Goal: Check status

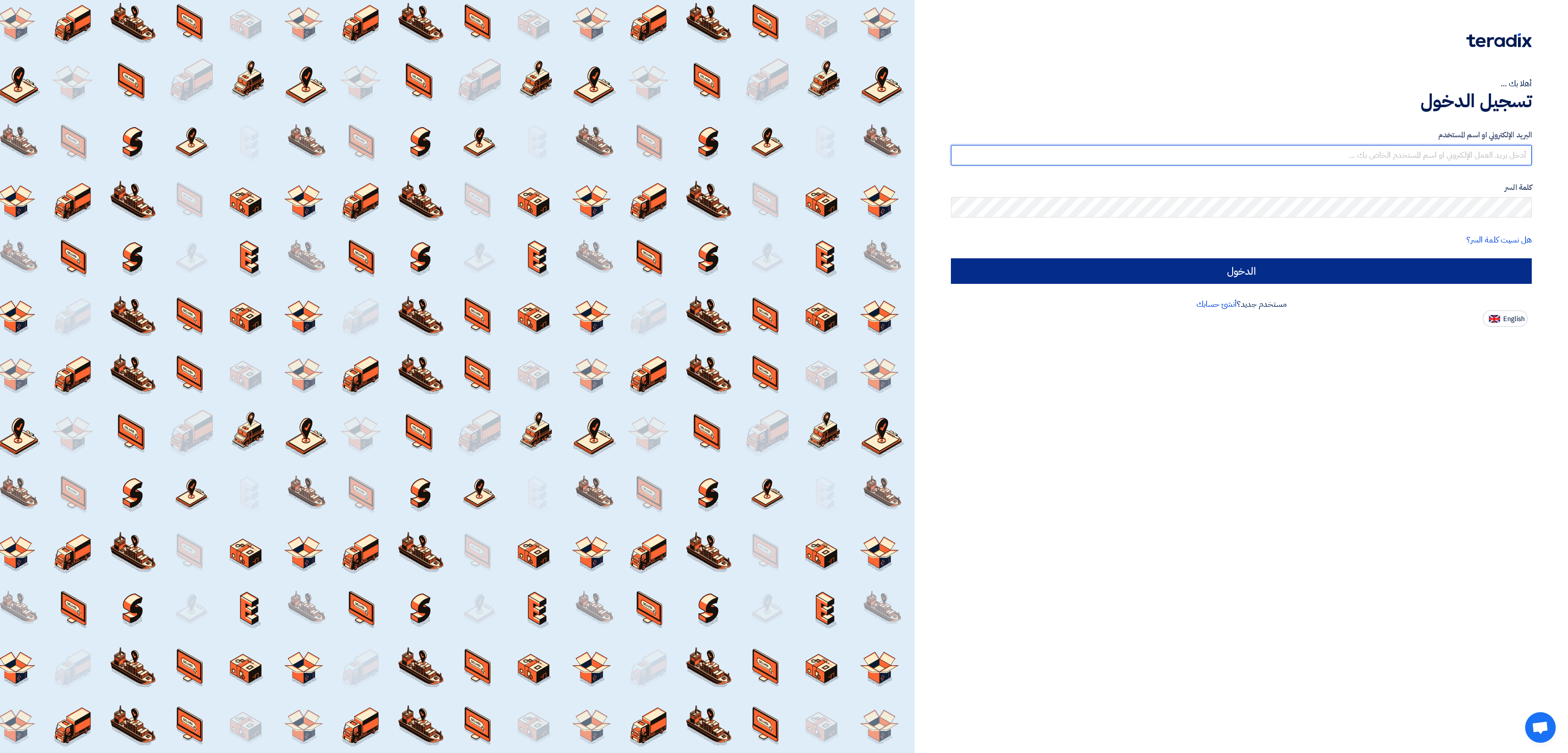
type input "[EMAIL_ADDRESS][DOMAIN_NAME]"
click at [1241, 267] on input "الدخول" at bounding box center [1241, 271] width 581 height 26
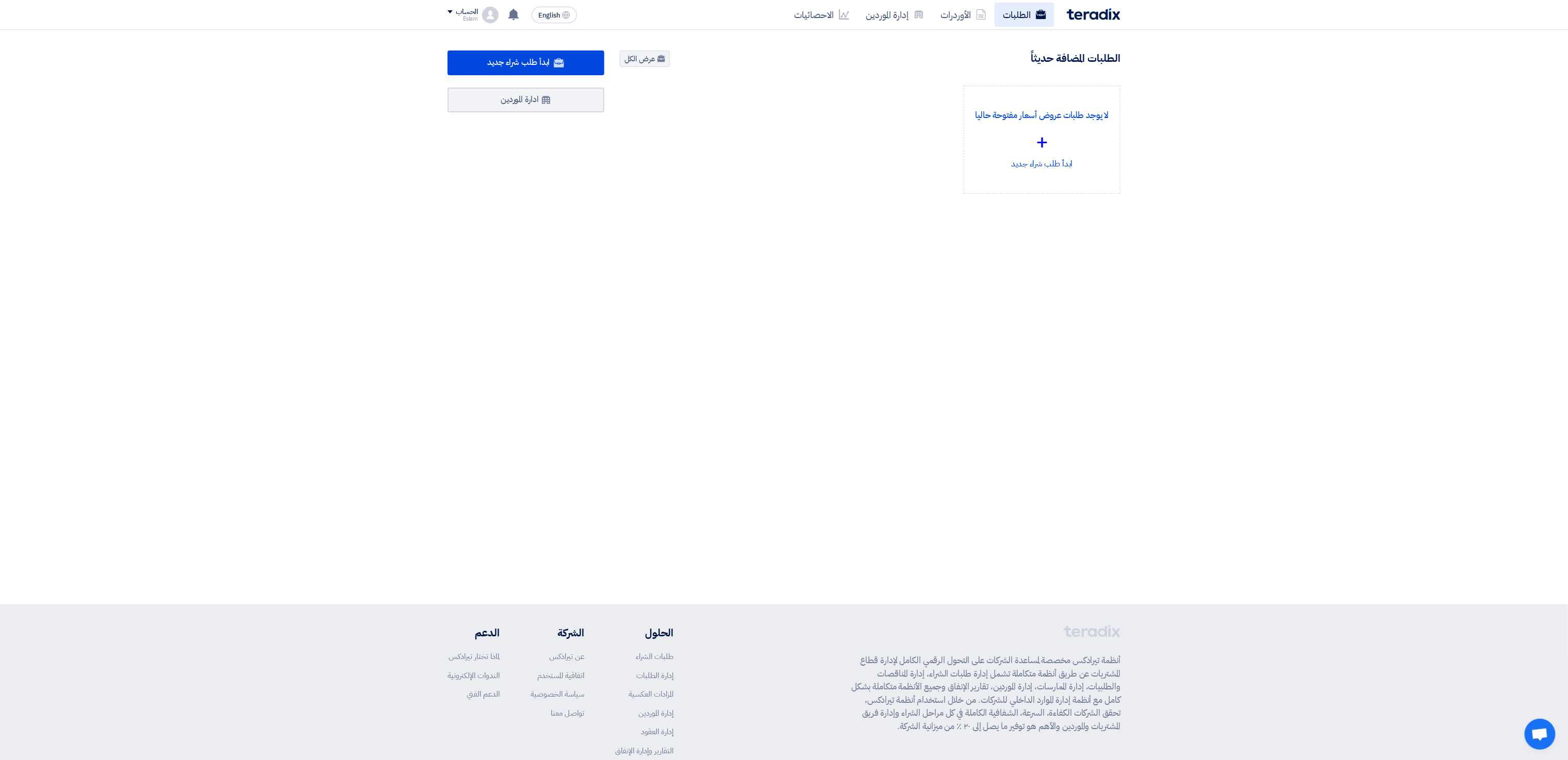
click at [1019, 13] on link "الطلبات" at bounding box center [1025, 15] width 60 height 25
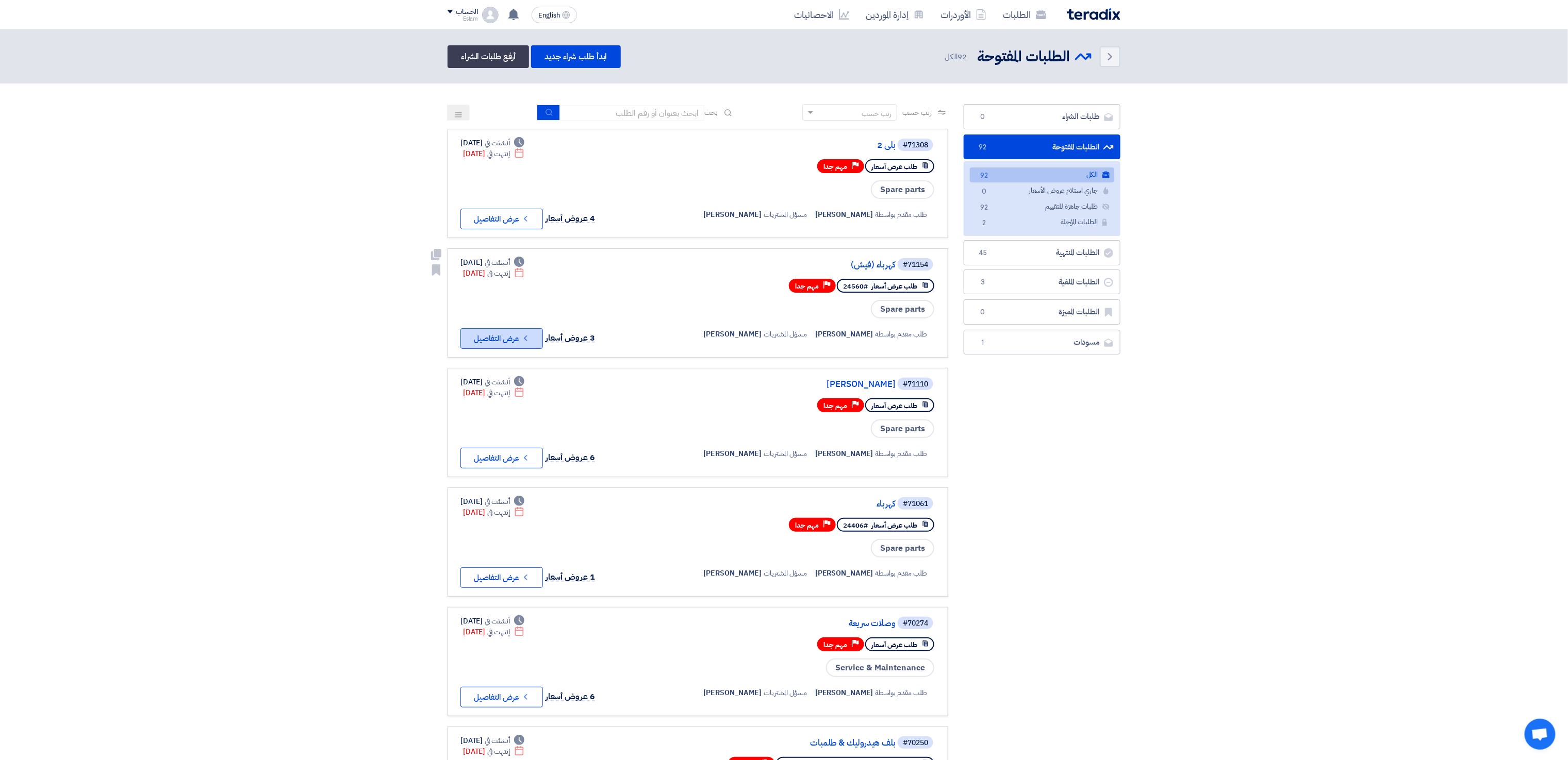
click at [520, 341] on button "Check details عرض التفاصيل" at bounding box center [502, 339] width 82 height 21
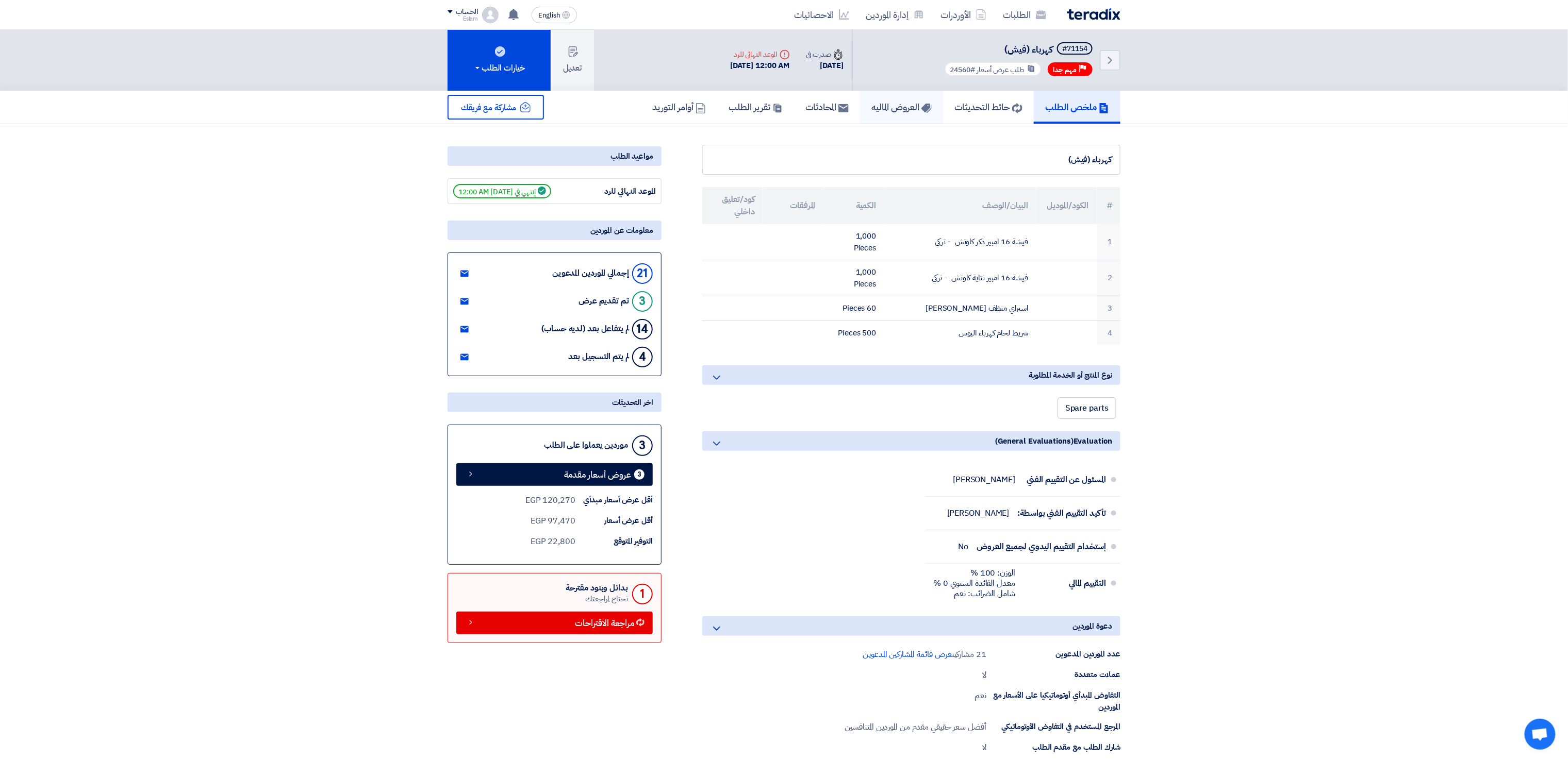
click at [887, 105] on h5 "العروض الماليه" at bounding box center [901, 107] width 60 height 12
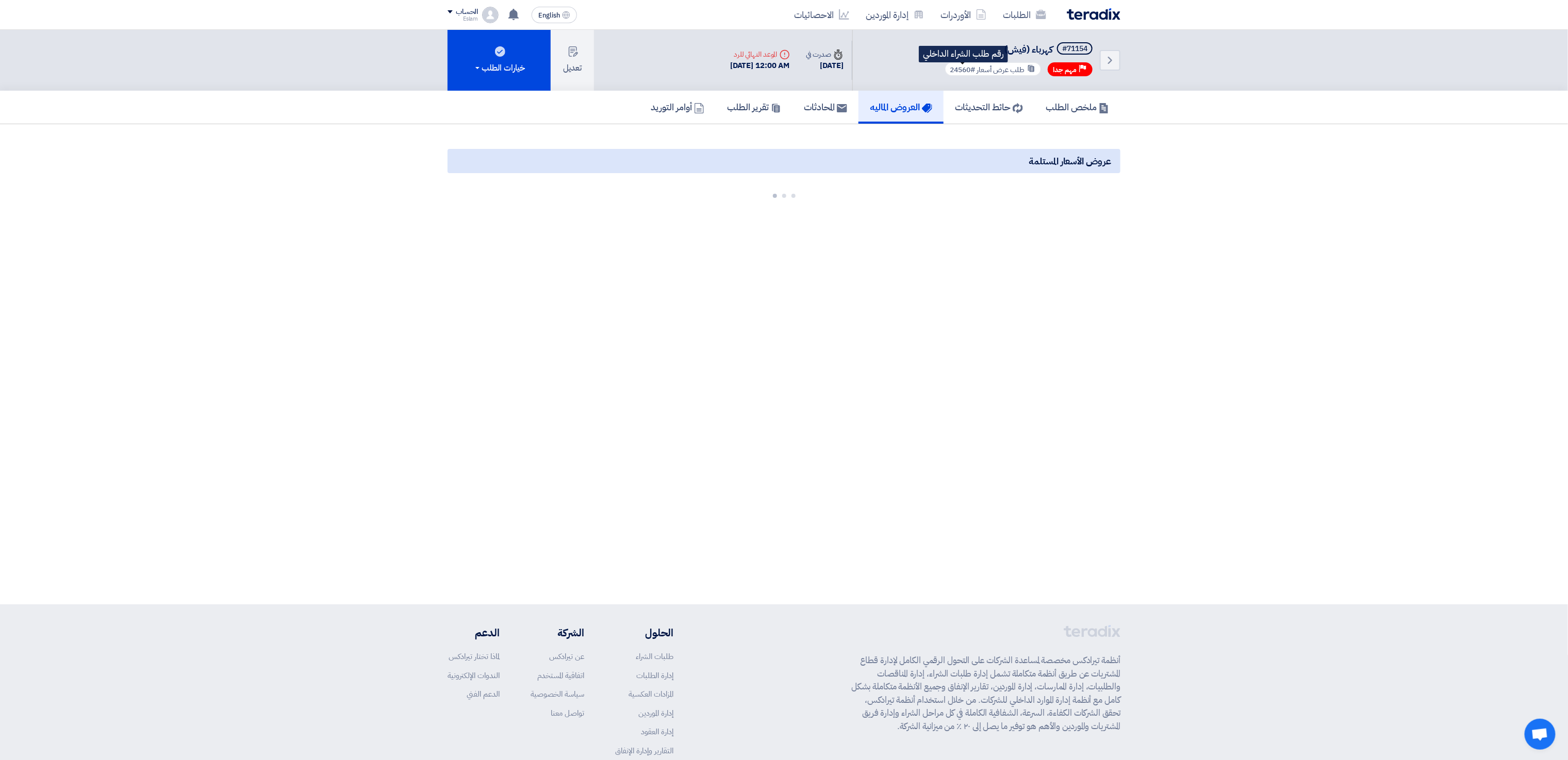
drag, startPoint x: 950, startPoint y: 69, endPoint x: 970, endPoint y: 68, distance: 20.0
click at [970, 68] on span "#24560" at bounding box center [962, 70] width 25 height 11
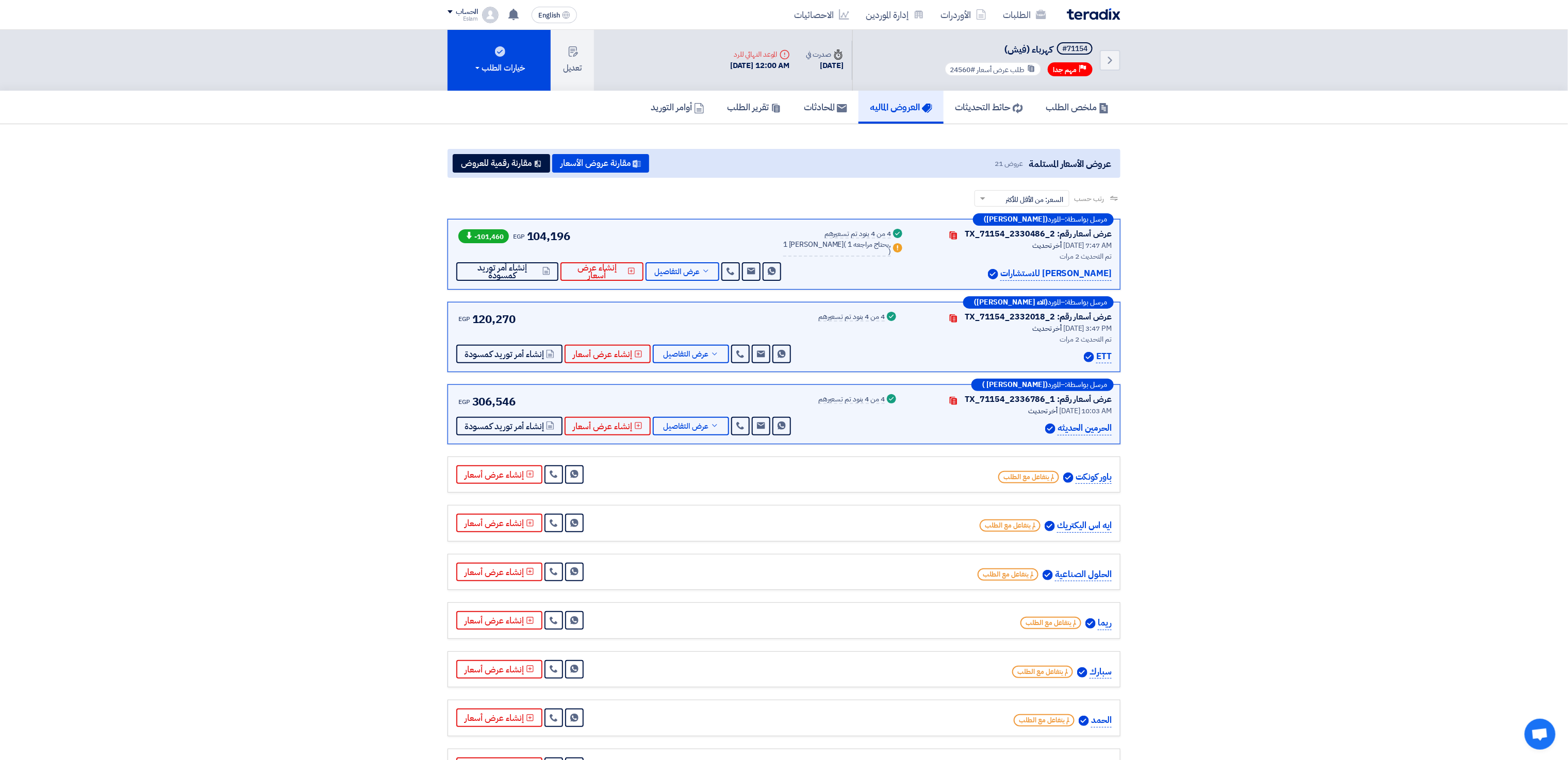
copy span "24560"
